Goal: Information Seeking & Learning: Stay updated

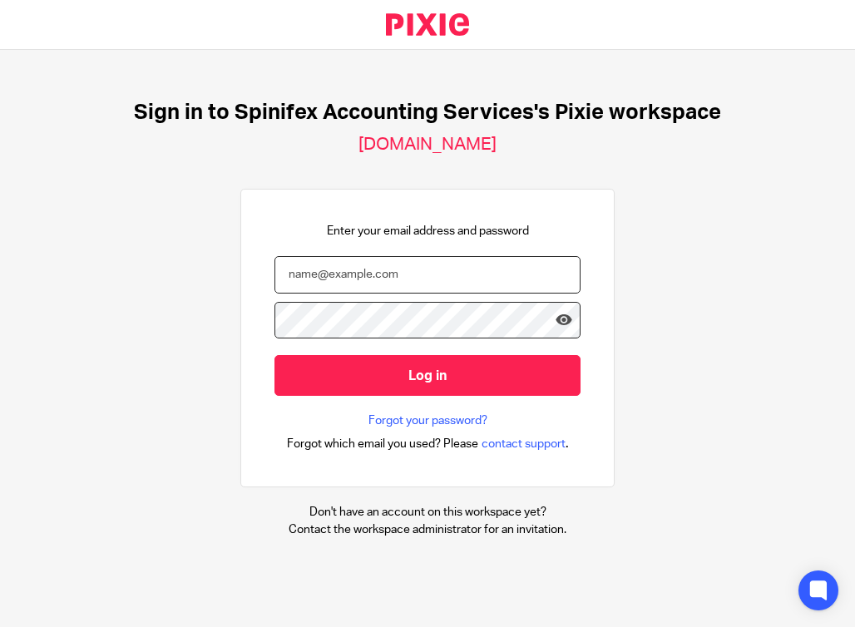
click at [390, 285] on input "email" at bounding box center [428, 274] width 306 height 37
type input "[PERSON_NAME][EMAIL_ADDRESS][DOMAIN_NAME]"
click at [275, 355] on input "Log in" at bounding box center [428, 375] width 306 height 41
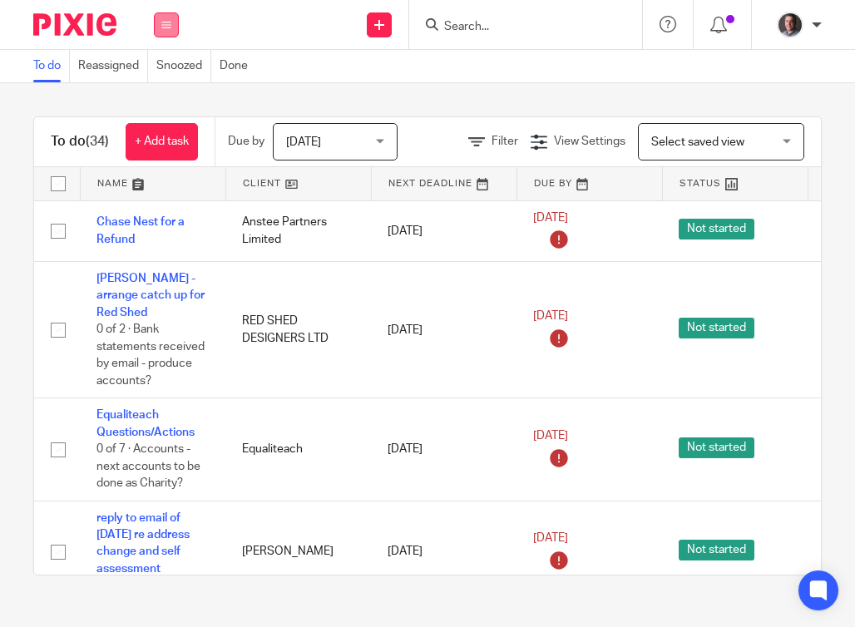
click at [169, 27] on icon at bounding box center [166, 25] width 10 height 10
click at [153, 106] on link "Email" at bounding box center [157, 102] width 27 height 12
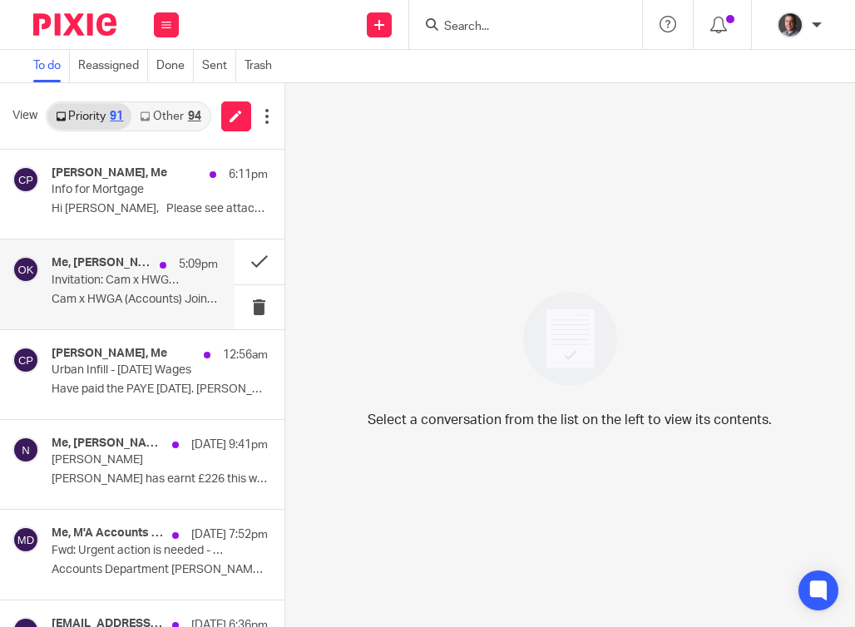
click at [161, 288] on div "Me, Ollie Kilvert 5:09pm Invitation: Cam x HWGA (Accounts) @ Tue 14 Oct 2025 10…" at bounding box center [135, 284] width 166 height 56
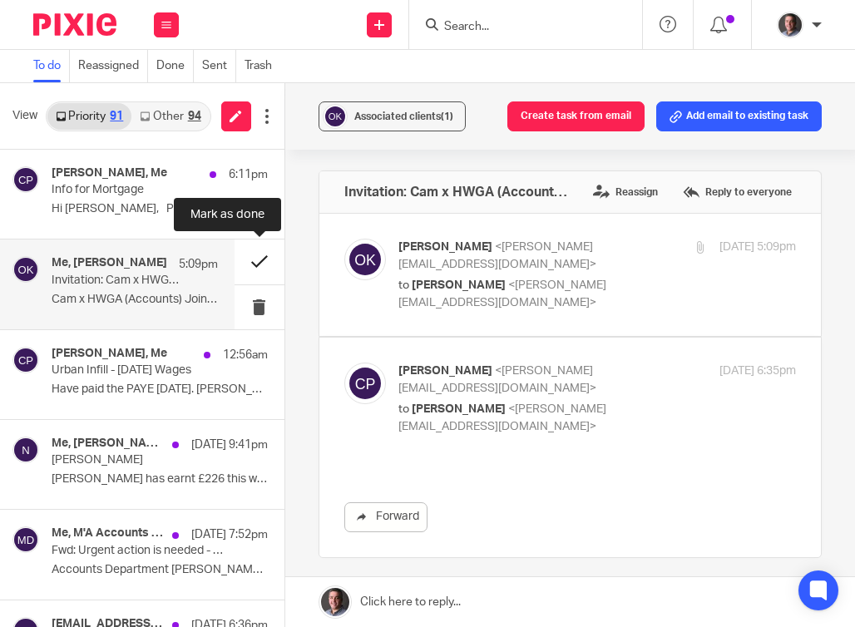
click at [260, 257] on button at bounding box center [260, 262] width 50 height 44
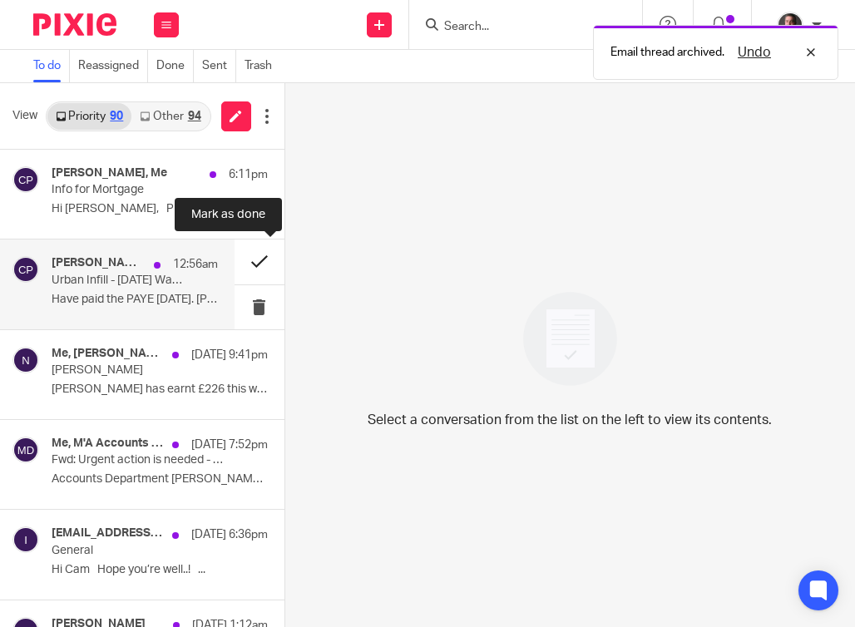
click at [258, 259] on button at bounding box center [260, 262] width 50 height 44
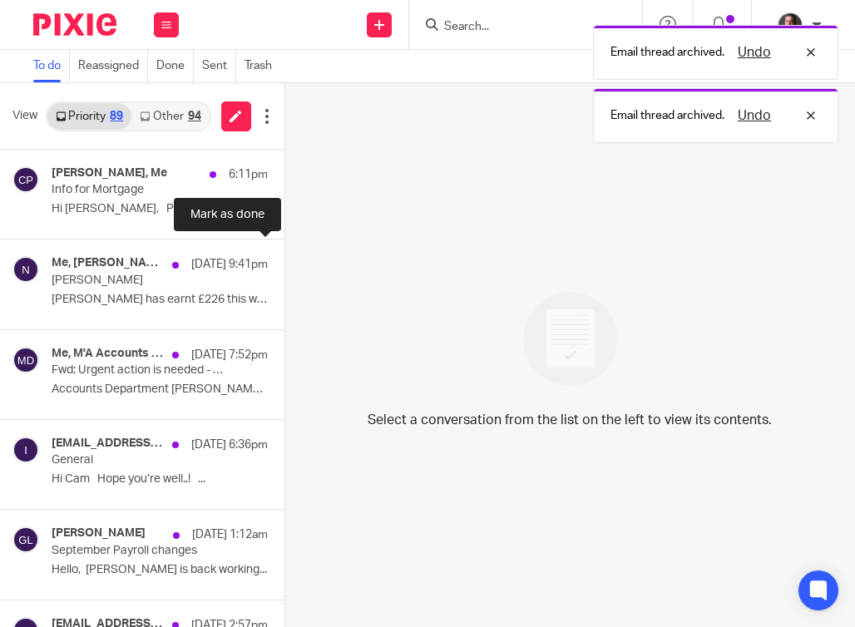
click at [285, 259] on button at bounding box center [291, 262] width 13 height 44
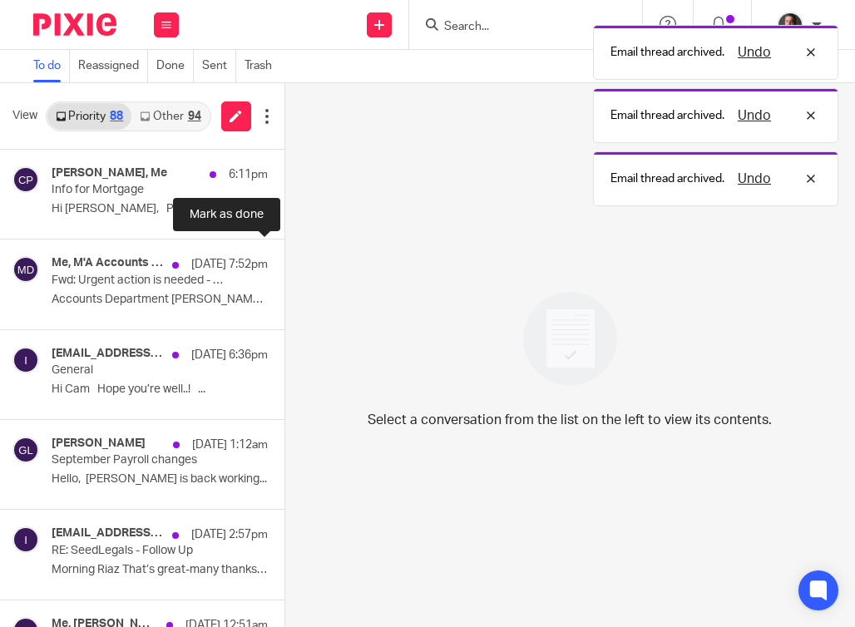
click at [285, 259] on button at bounding box center [291, 262] width 13 height 44
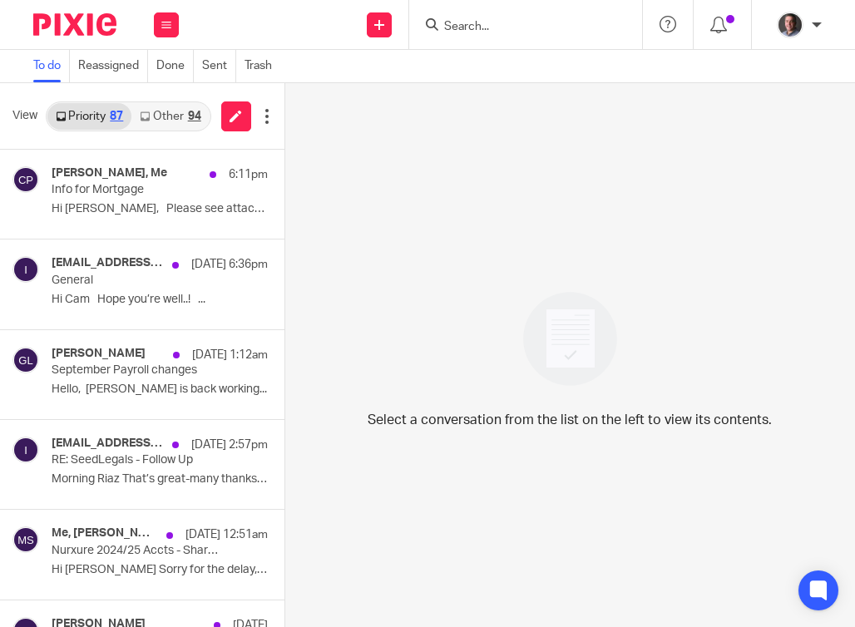
click at [161, 112] on link "Other 94" at bounding box center [169, 116] width 77 height 27
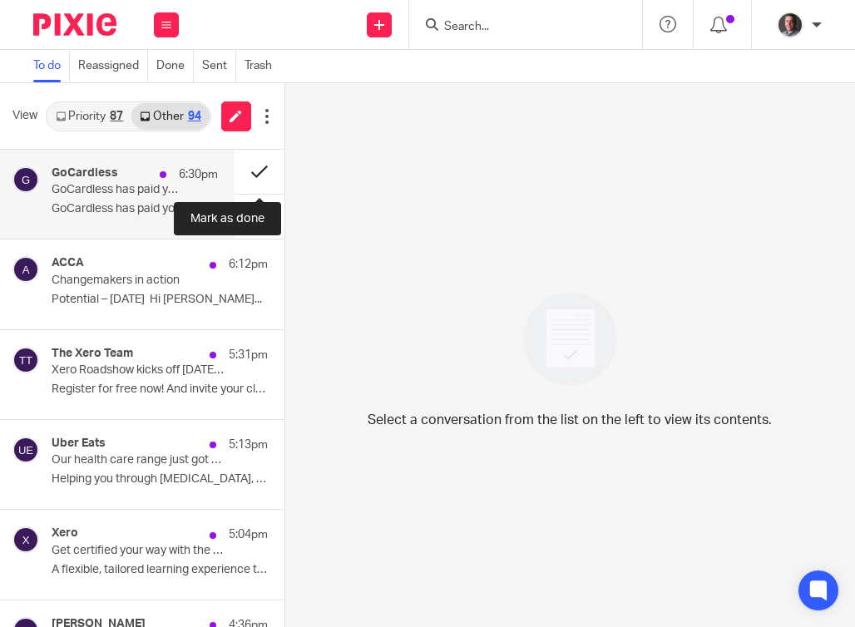
click at [259, 168] on button at bounding box center [260, 172] width 50 height 44
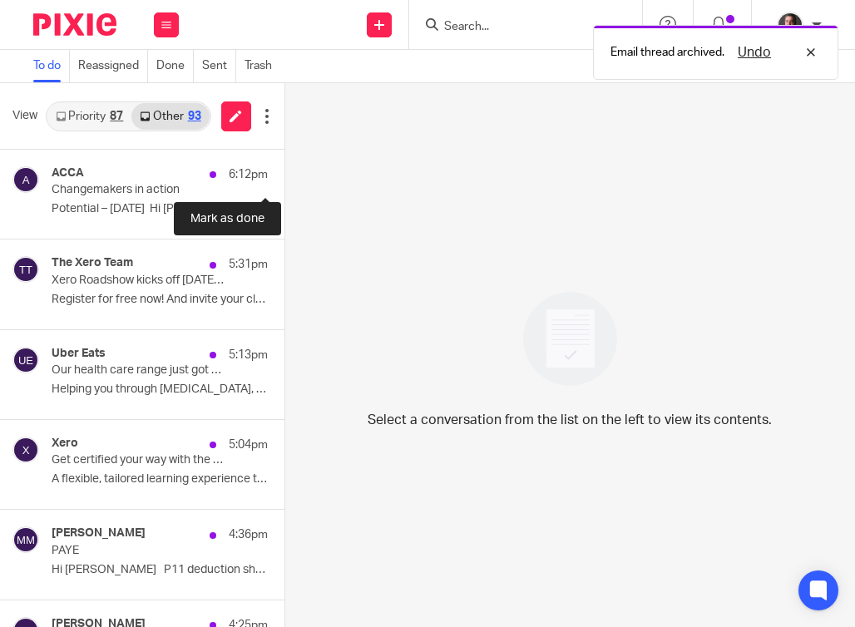
click at [285, 168] on button at bounding box center [291, 172] width 13 height 44
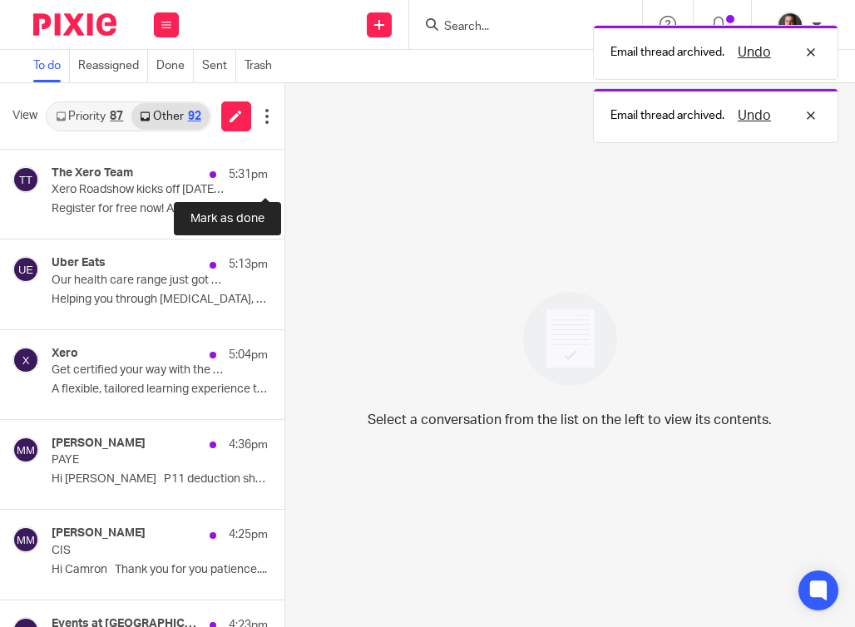
click at [285, 168] on button at bounding box center [291, 172] width 13 height 44
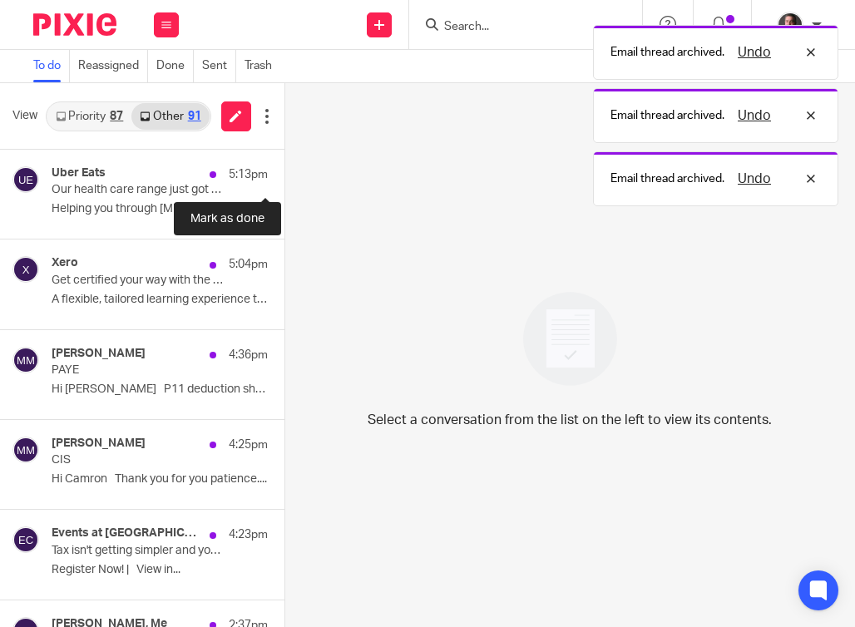
click at [285, 168] on button at bounding box center [291, 172] width 13 height 44
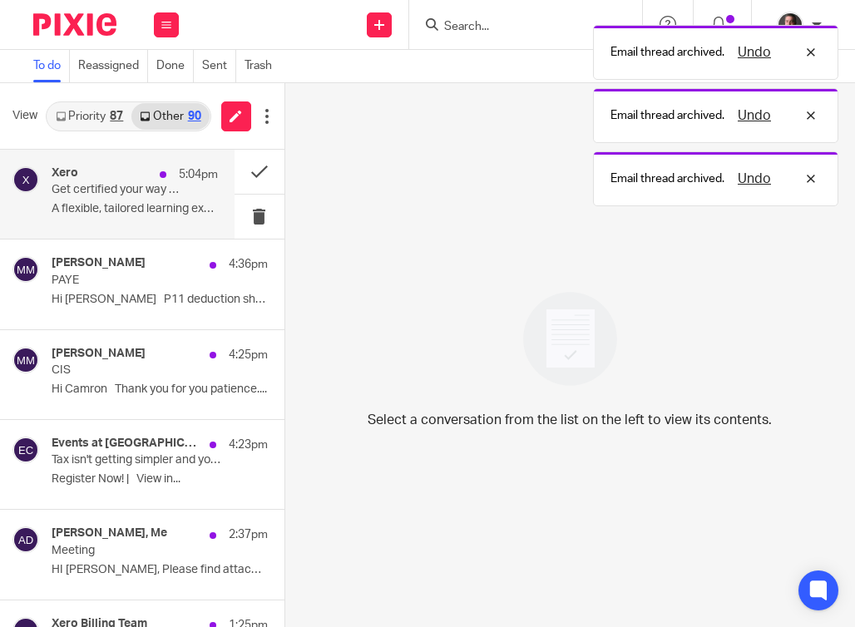
click at [145, 181] on div "Xero 5:04pm" at bounding box center [135, 174] width 166 height 17
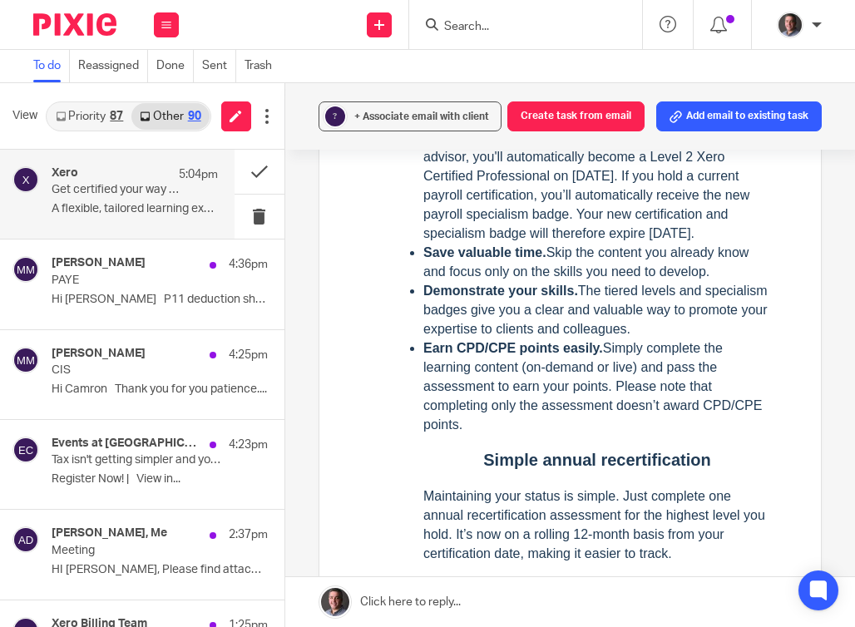
scroll to position [1236, 0]
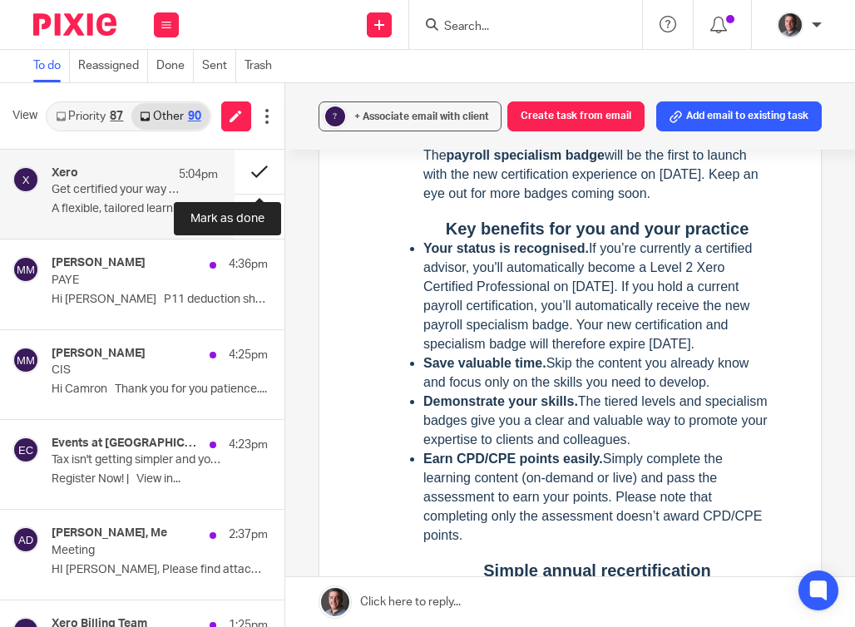
click at [259, 173] on button at bounding box center [260, 172] width 50 height 44
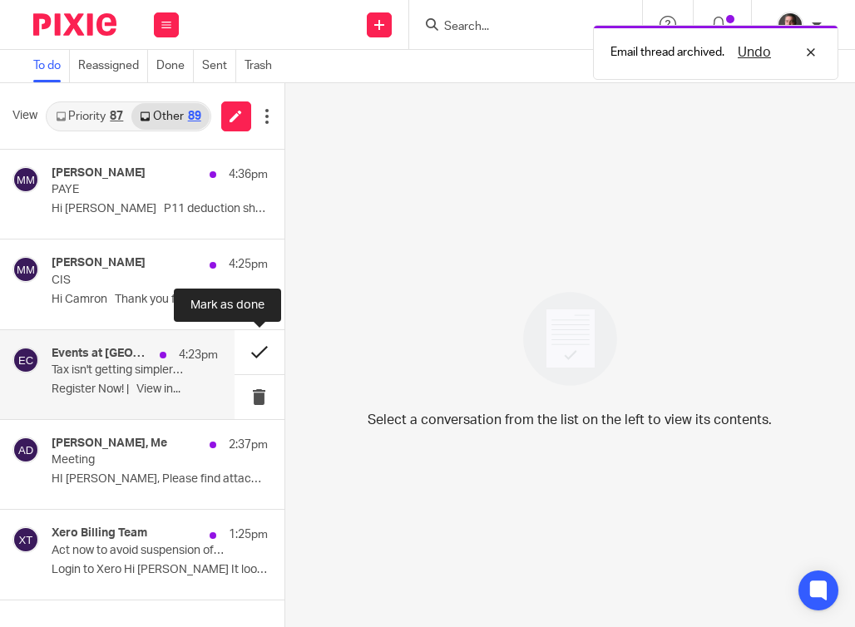
click at [261, 345] on button at bounding box center [260, 352] width 50 height 44
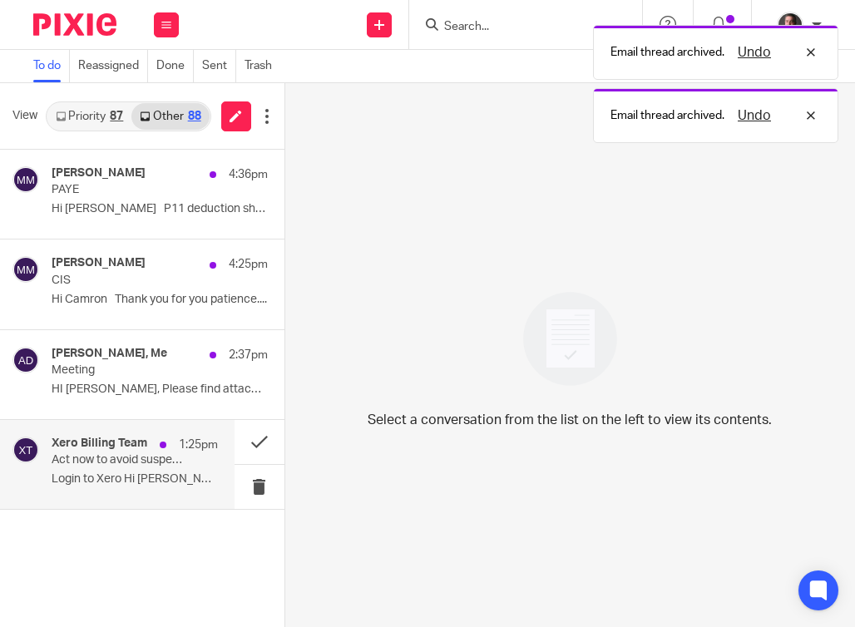
click at [159, 459] on p "Act now to avoid suspension of Spinifex Accounting Services." at bounding box center [118, 461] width 133 height 14
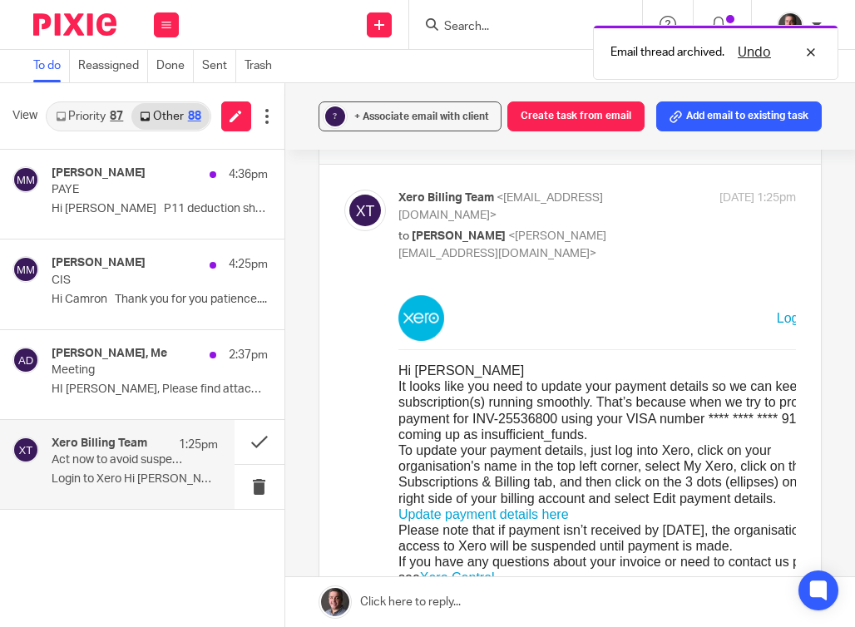
scroll to position [63, 0]
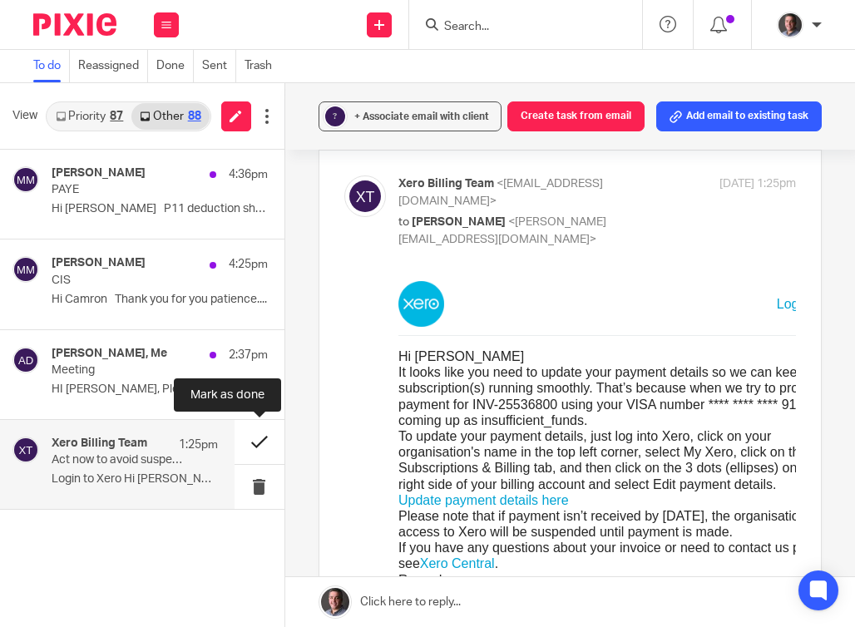
click at [257, 443] on button at bounding box center [260, 442] width 50 height 44
